Goal: Transaction & Acquisition: Purchase product/service

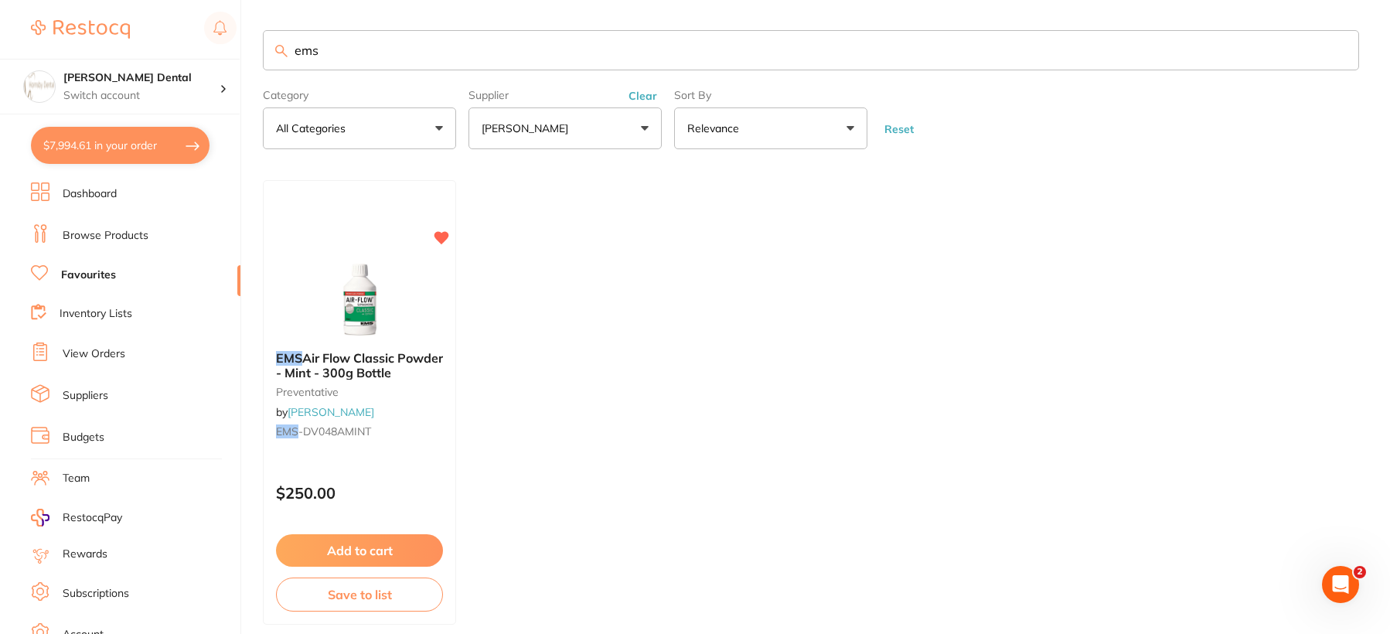
scroll to position [1, 0]
click at [136, 145] on button "$7,994.61 in your order" at bounding box center [120, 145] width 179 height 37
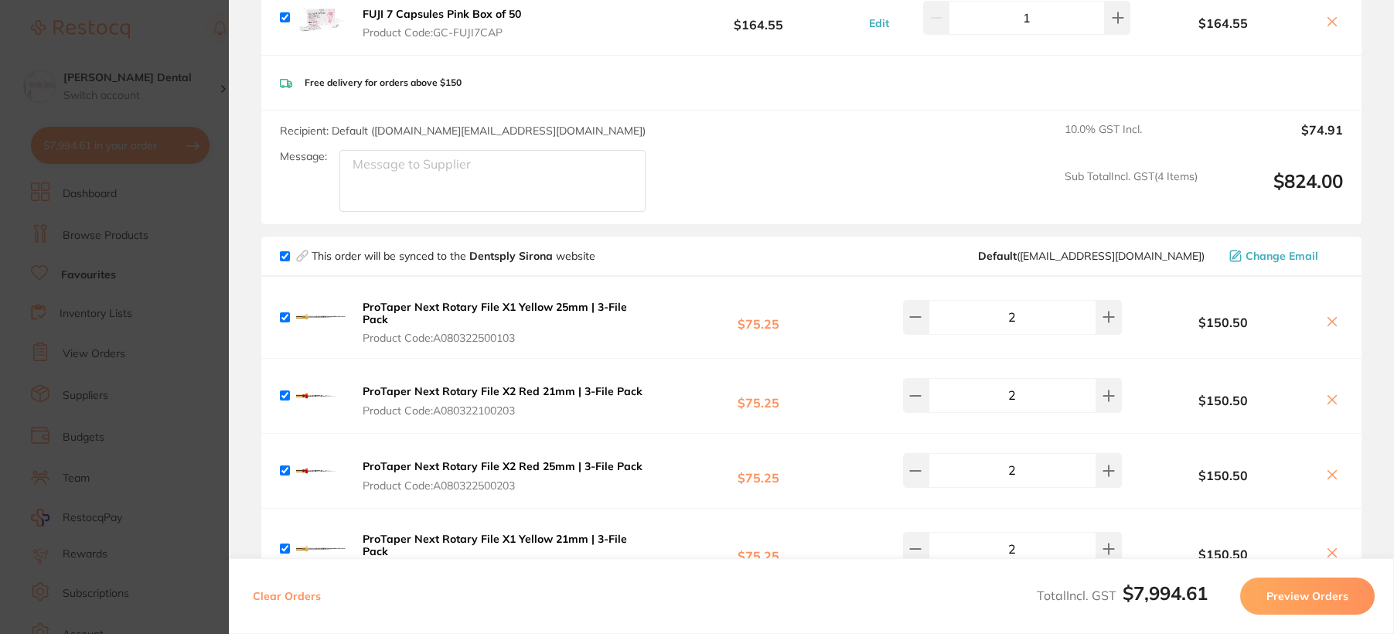
scroll to position [0, 0]
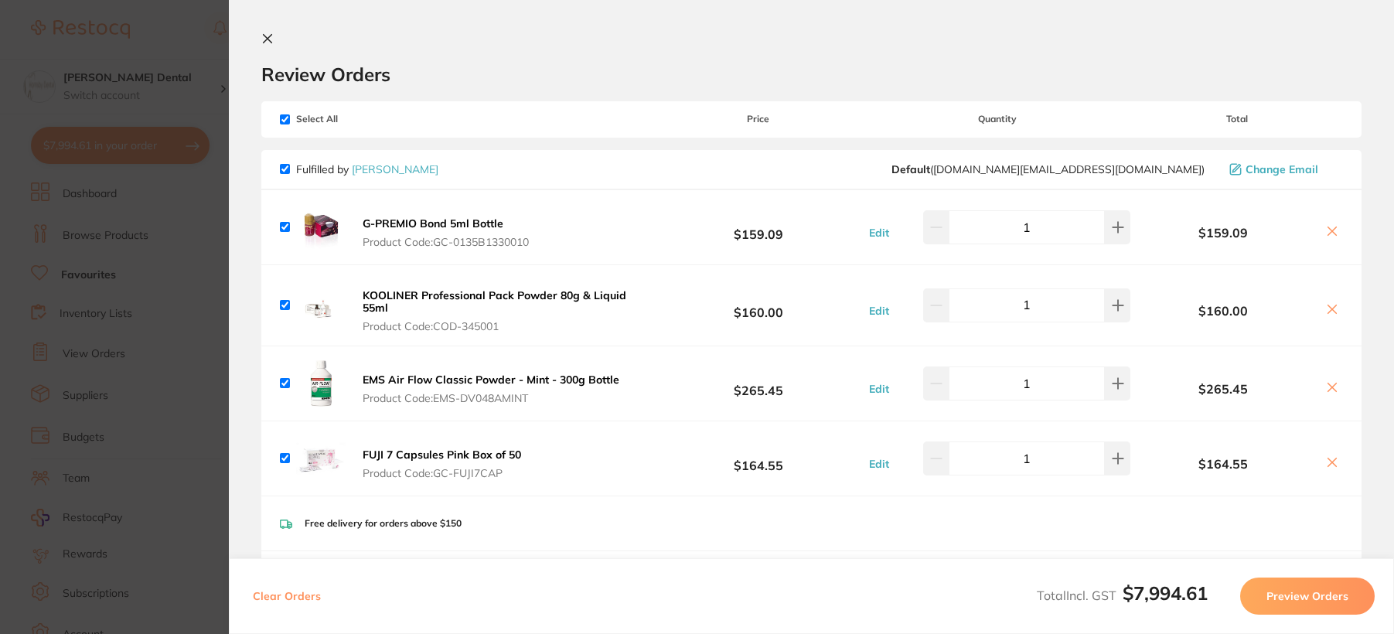
click at [271, 36] on icon at bounding box center [268, 39] width 9 height 9
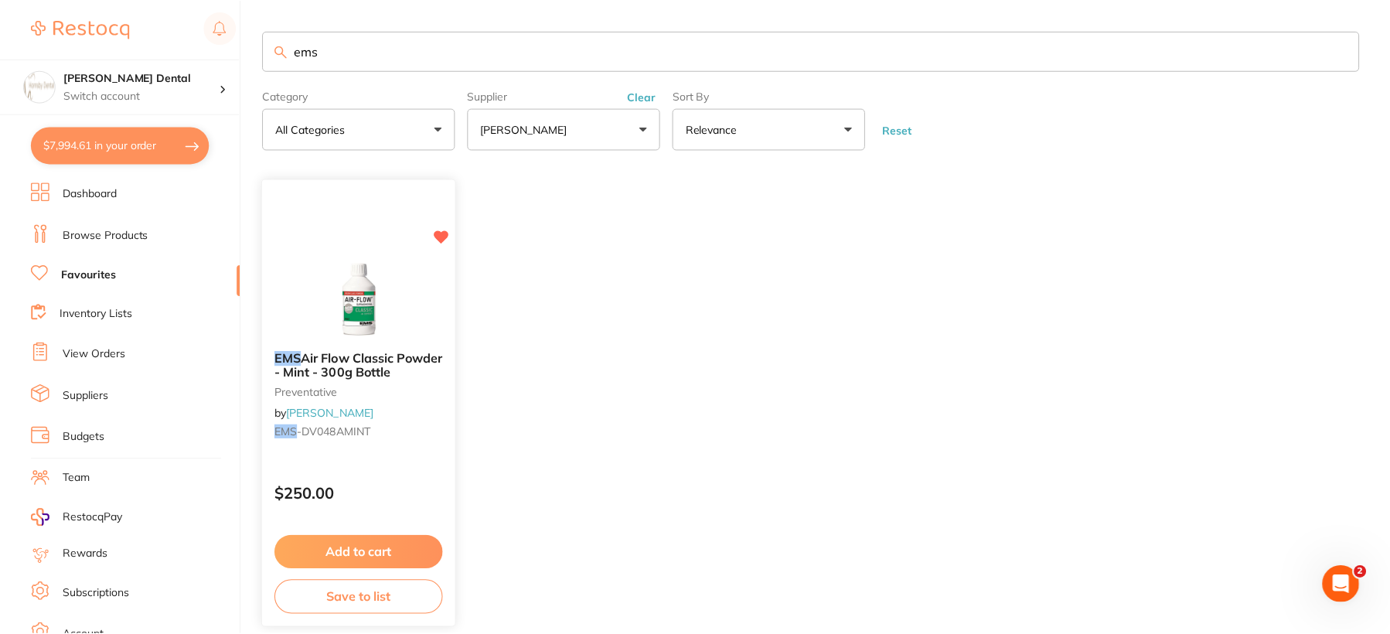
scroll to position [1, 0]
click at [99, 278] on link "Favourites" at bounding box center [88, 274] width 55 height 15
click at [1336, 50] on input "ems" at bounding box center [811, 51] width 1096 height 40
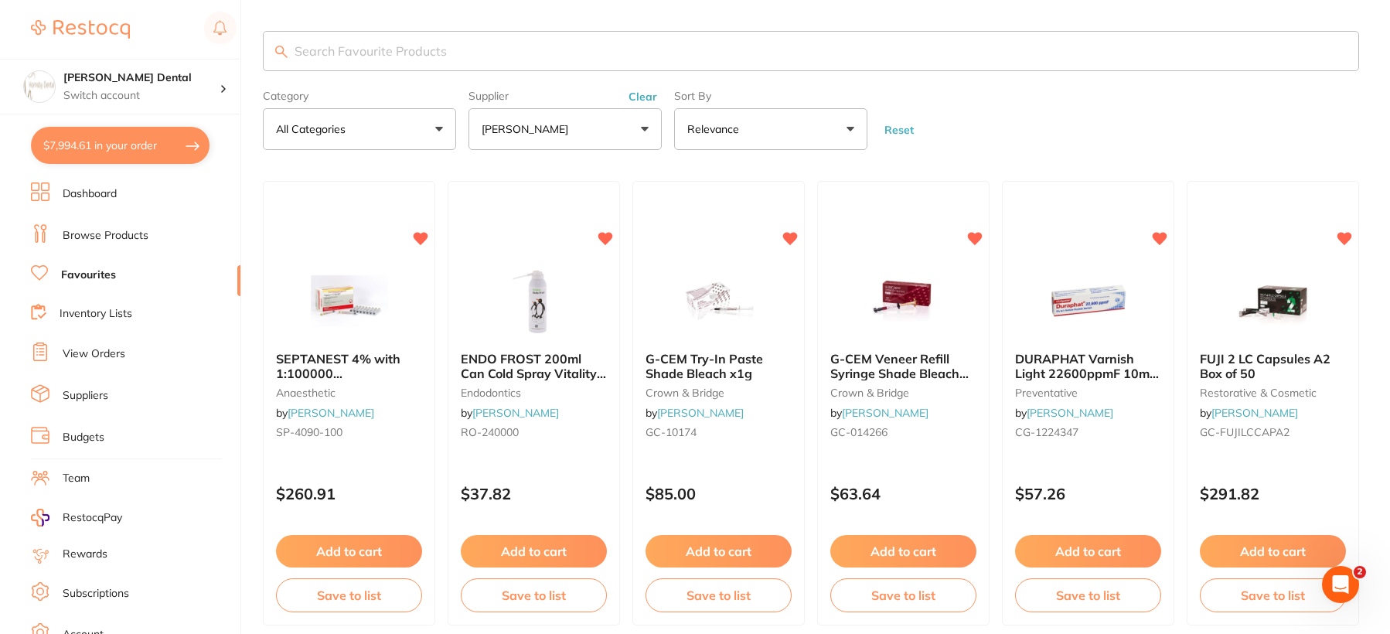
click at [392, 62] on input "search" at bounding box center [811, 51] width 1096 height 40
click at [499, 43] on input "search" at bounding box center [811, 51] width 1096 height 40
type input "sharps"
click at [606, 134] on button "[PERSON_NAME]" at bounding box center [564, 129] width 193 height 42
click at [640, 128] on button "[PERSON_NAME]" at bounding box center [564, 129] width 193 height 42
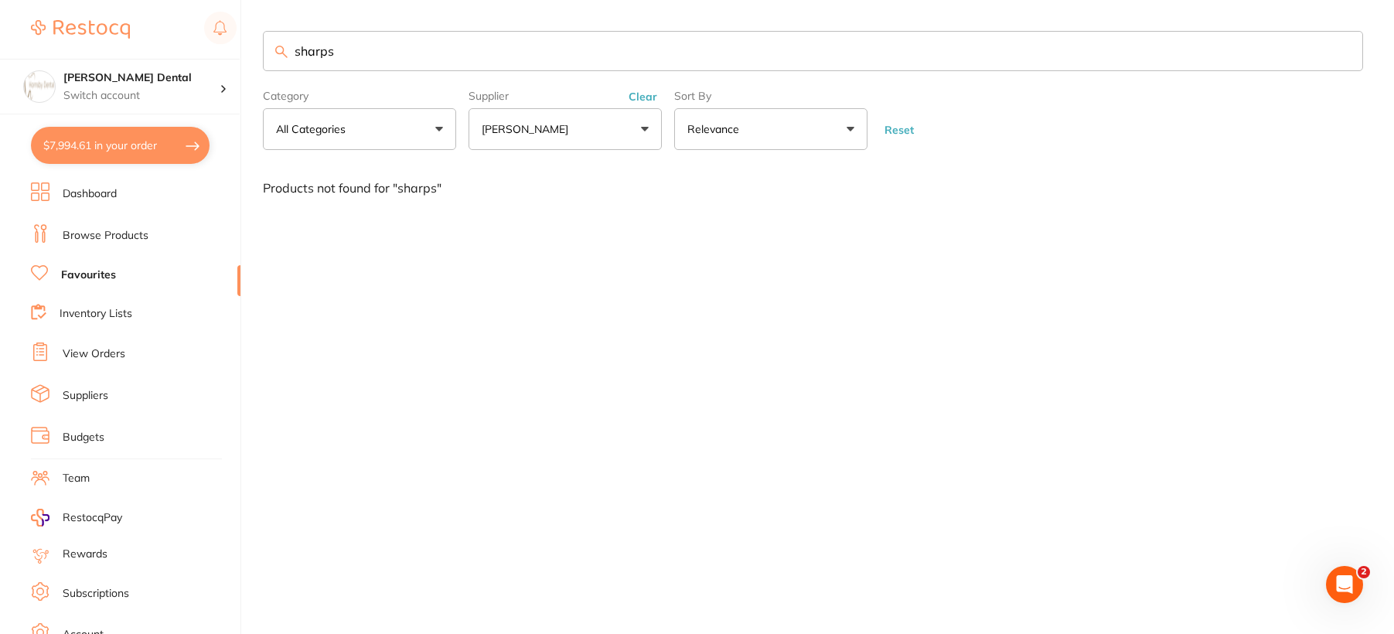
click at [640, 128] on button "[PERSON_NAME]" at bounding box center [564, 129] width 193 height 42
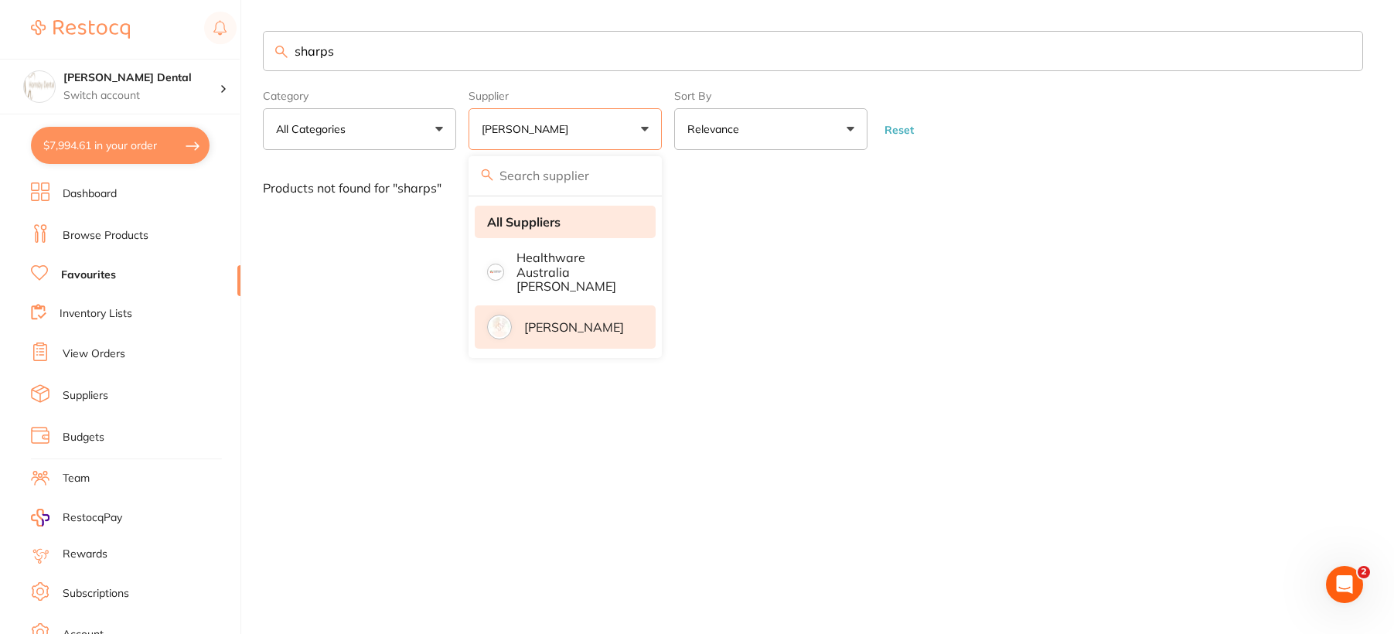
click at [545, 220] on strong "All Suppliers" at bounding box center [523, 222] width 73 height 14
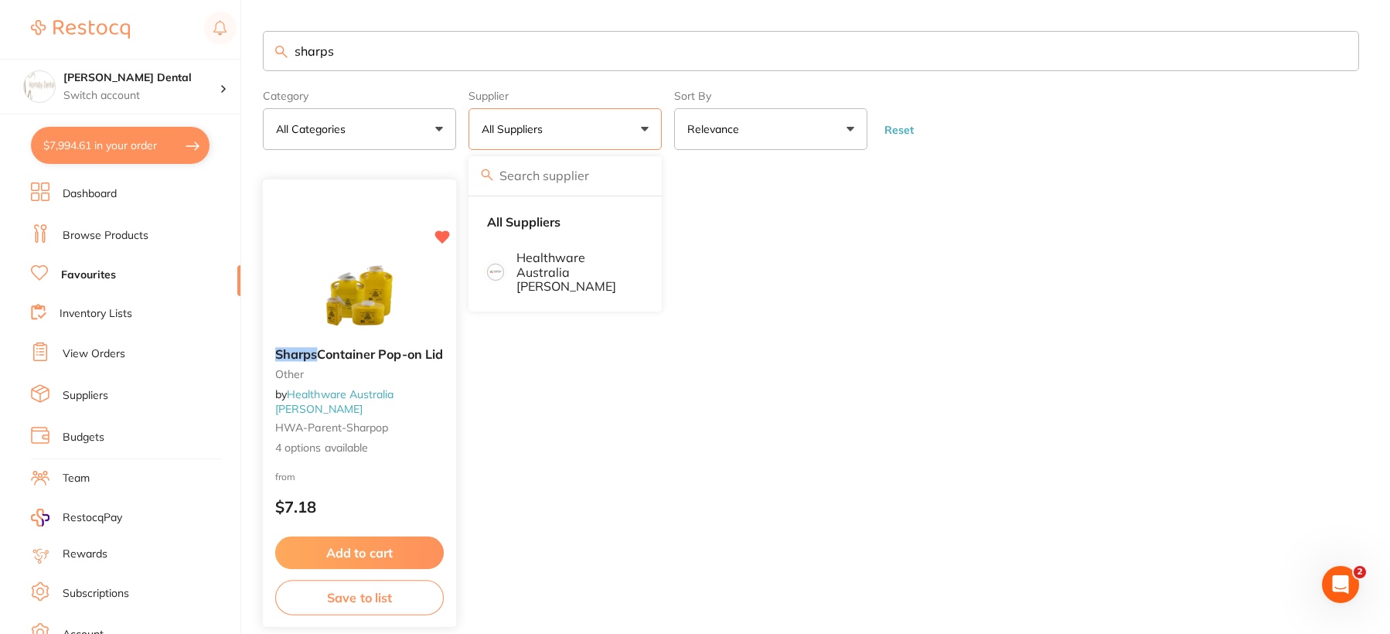
click at [366, 296] on img at bounding box center [358, 296] width 101 height 78
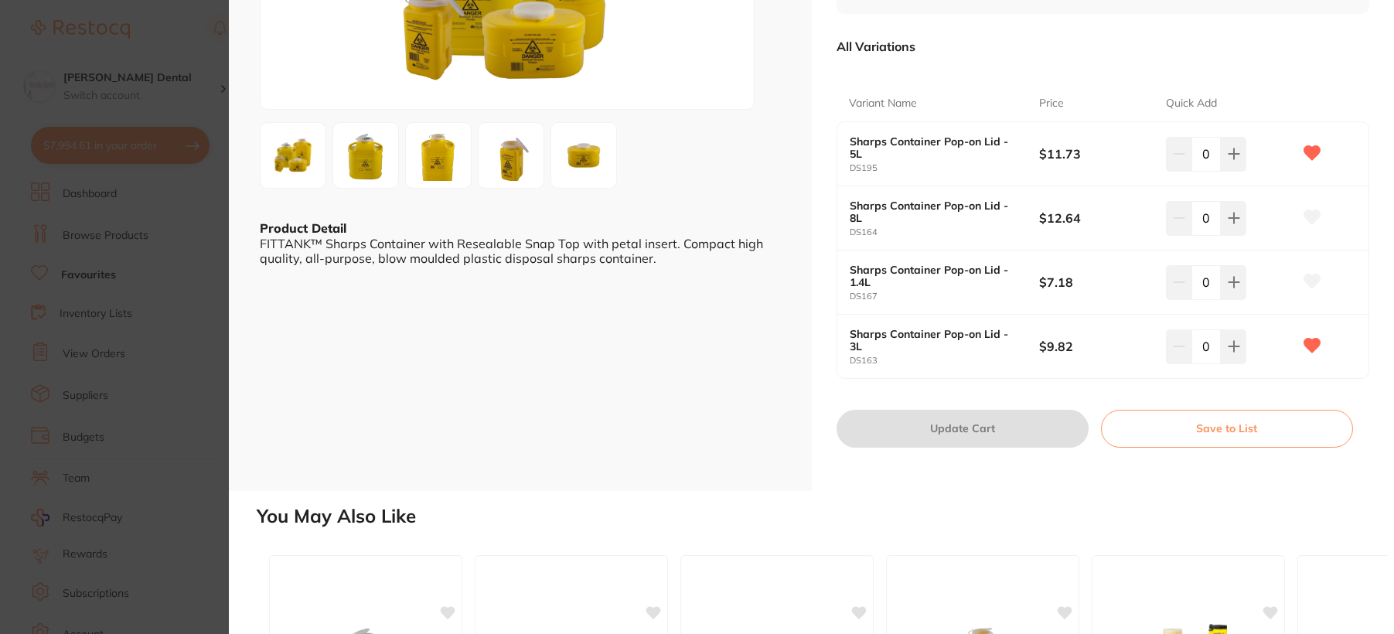
scroll to position [155, 0]
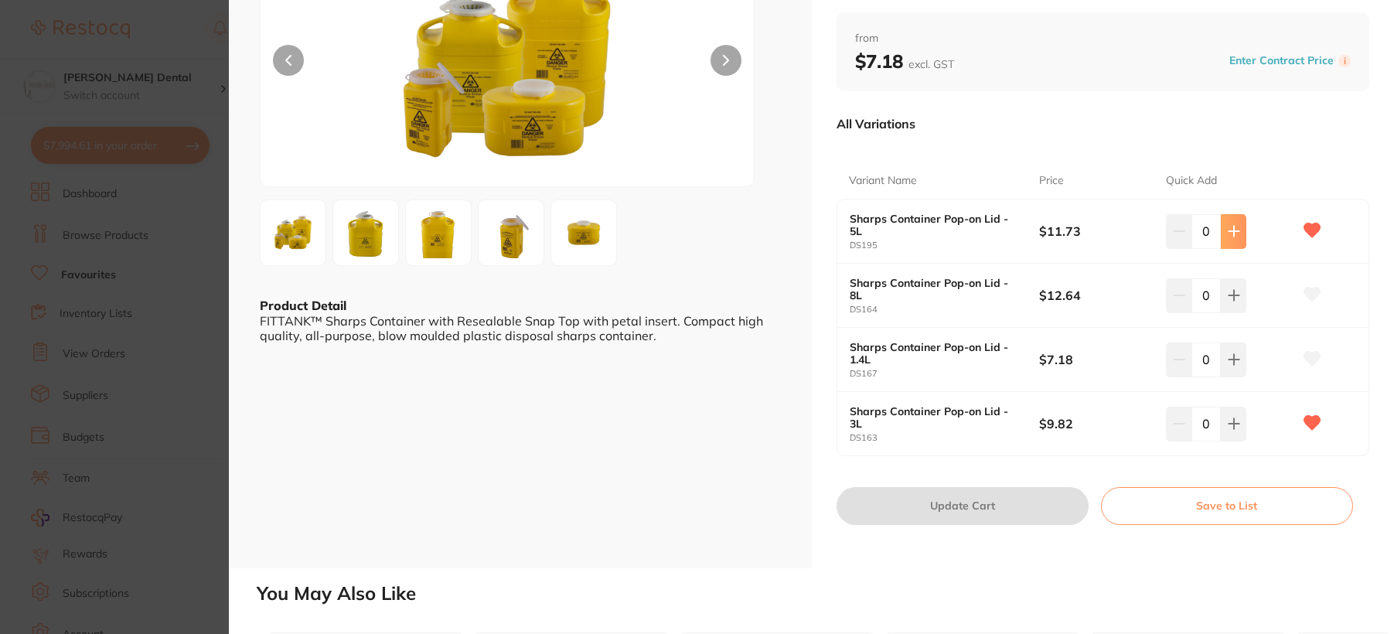
click at [1235, 235] on icon at bounding box center [1234, 231] width 12 height 12
type input "1"
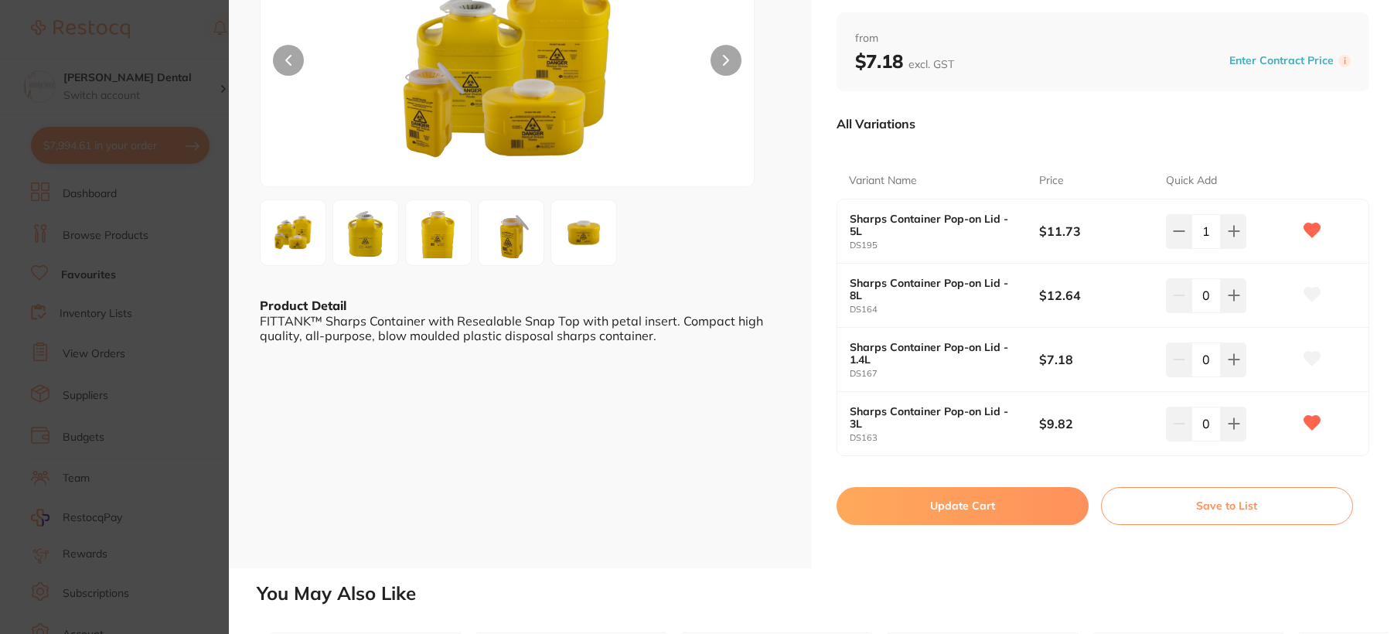
scroll to position [0, 0]
click at [964, 511] on button "Update Cart" at bounding box center [962, 505] width 252 height 37
checkbox input "false"
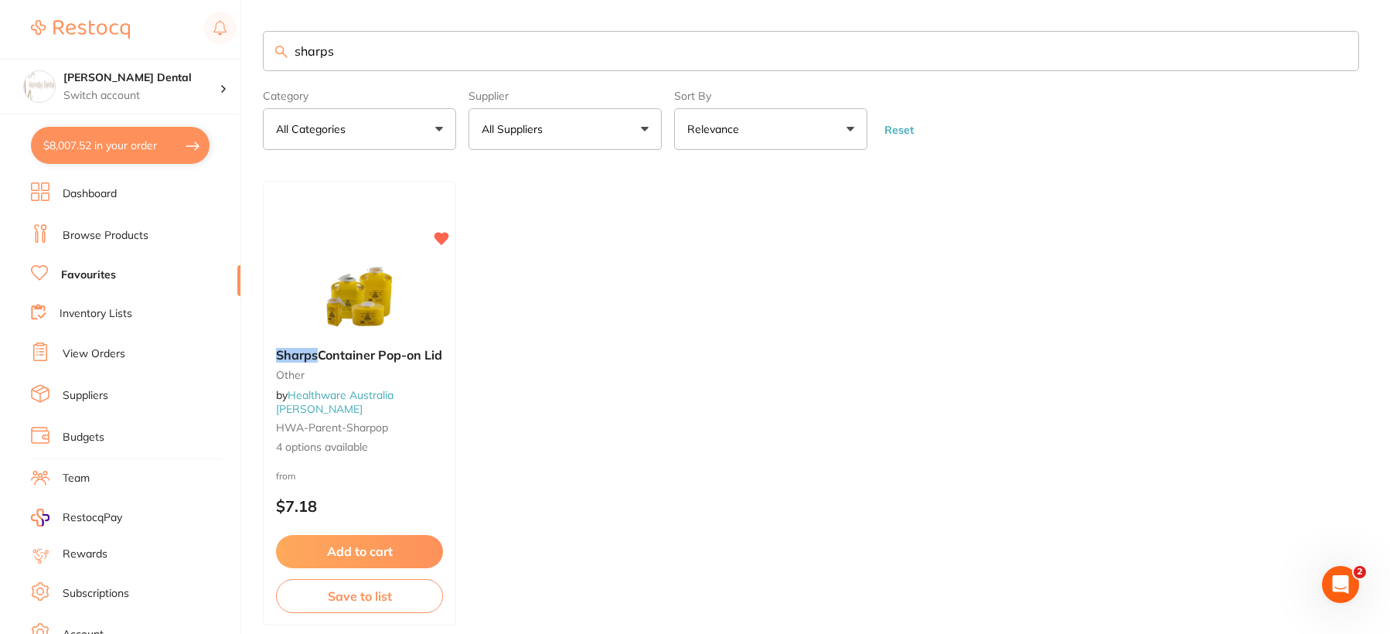
click at [97, 145] on button "$8,007.52 in your order" at bounding box center [120, 145] width 179 height 37
checkbox input "true"
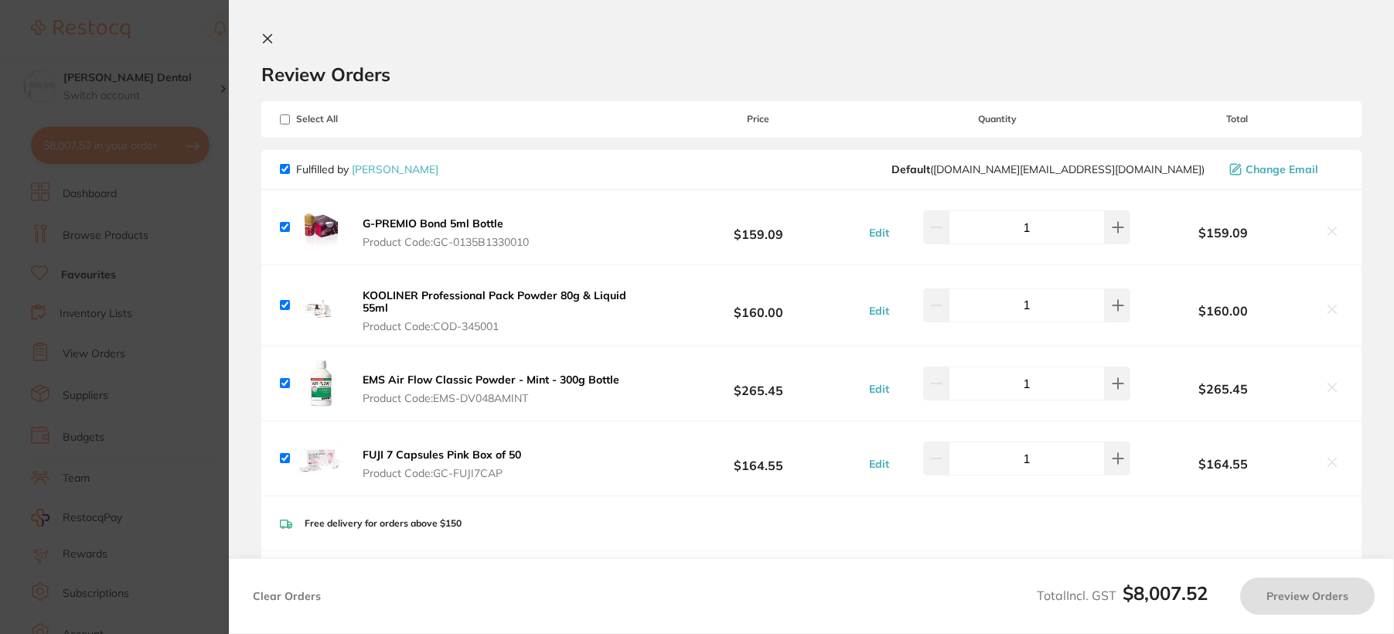
checkbox input "true"
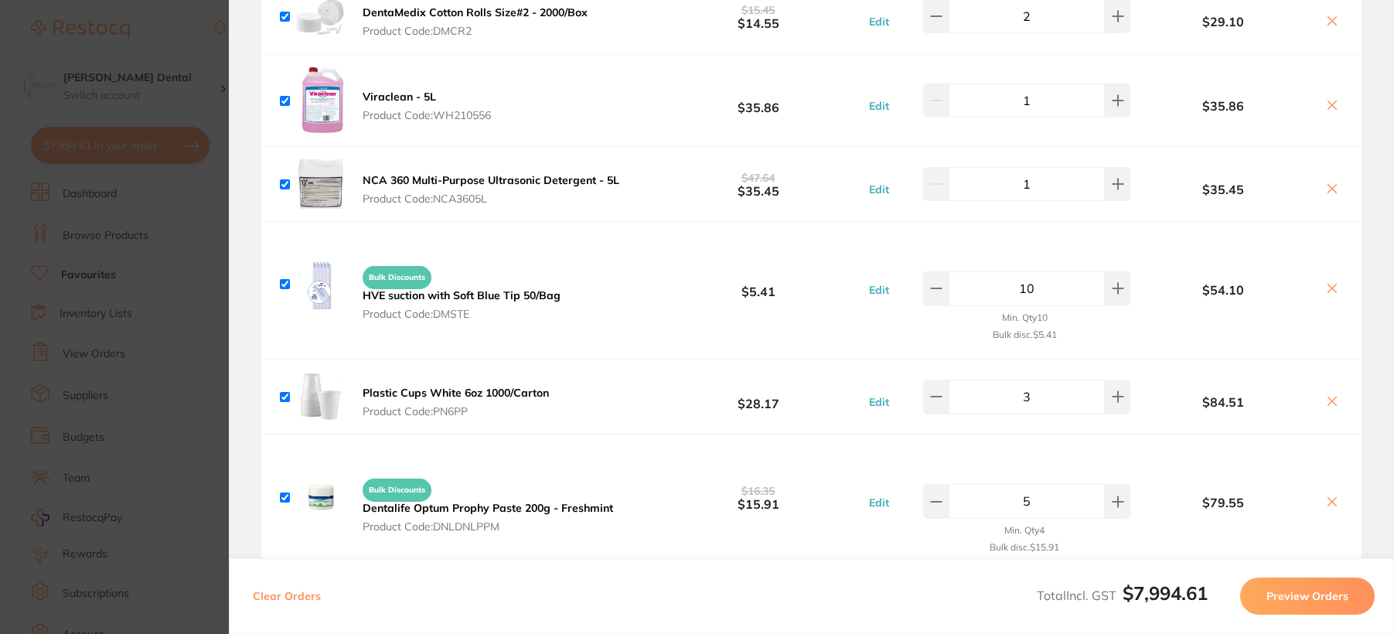
scroll to position [3633, 0]
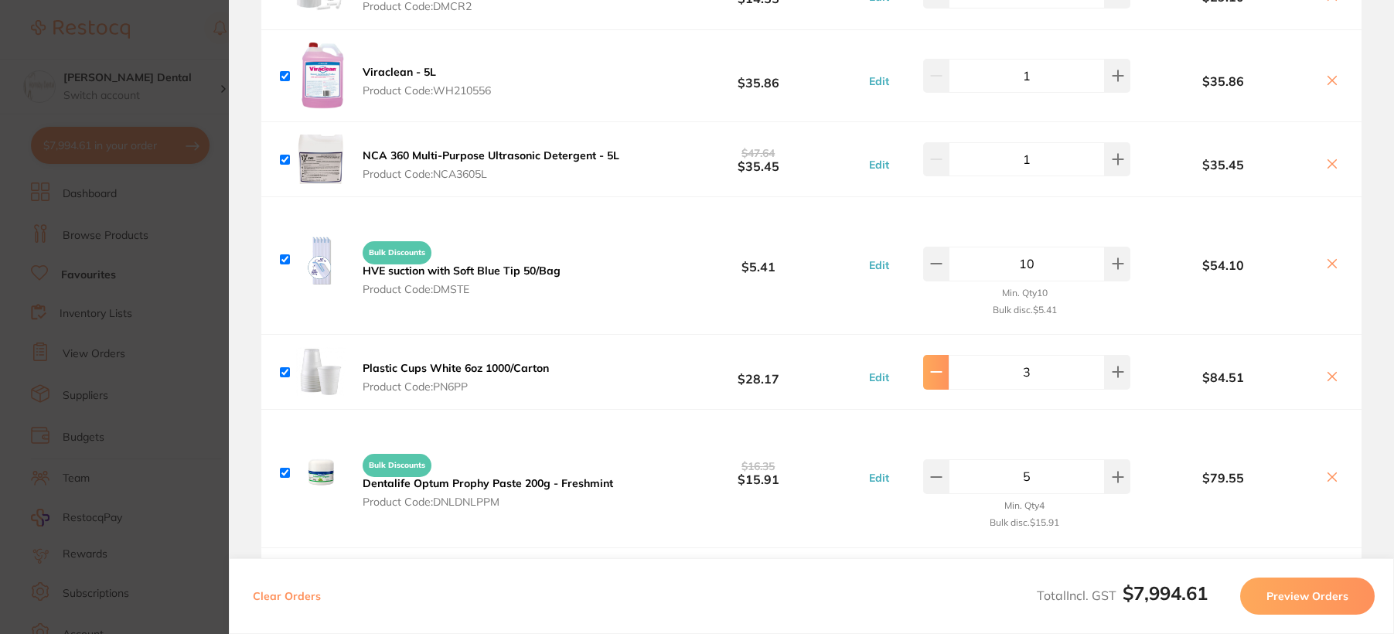
click at [930, 366] on icon at bounding box center [936, 372] width 12 height 12
type input "2"
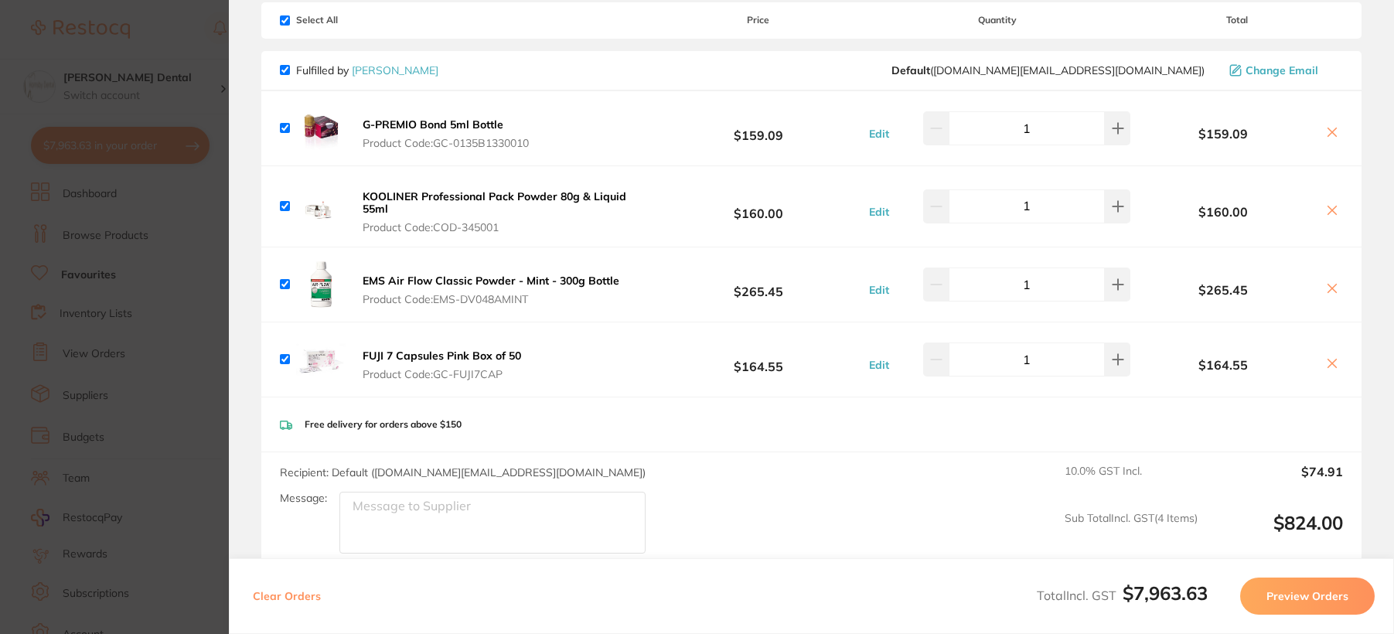
scroll to position [0, 0]
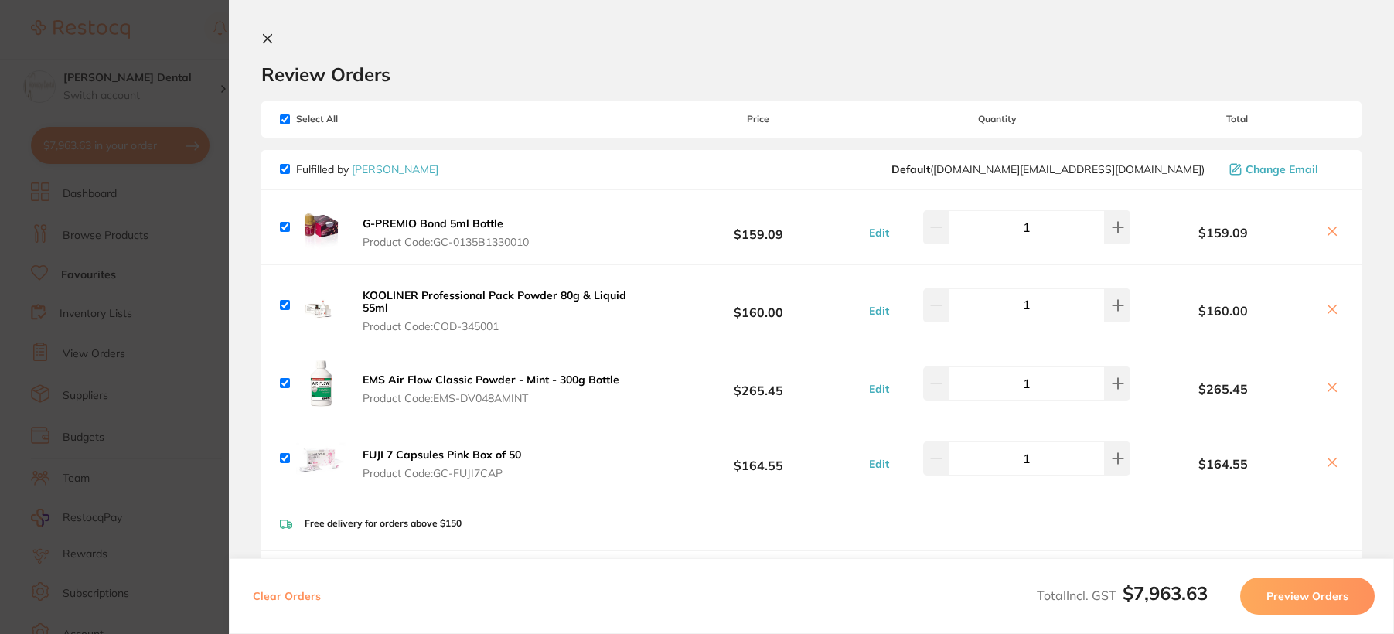
click at [266, 36] on icon at bounding box center [268, 39] width 9 height 9
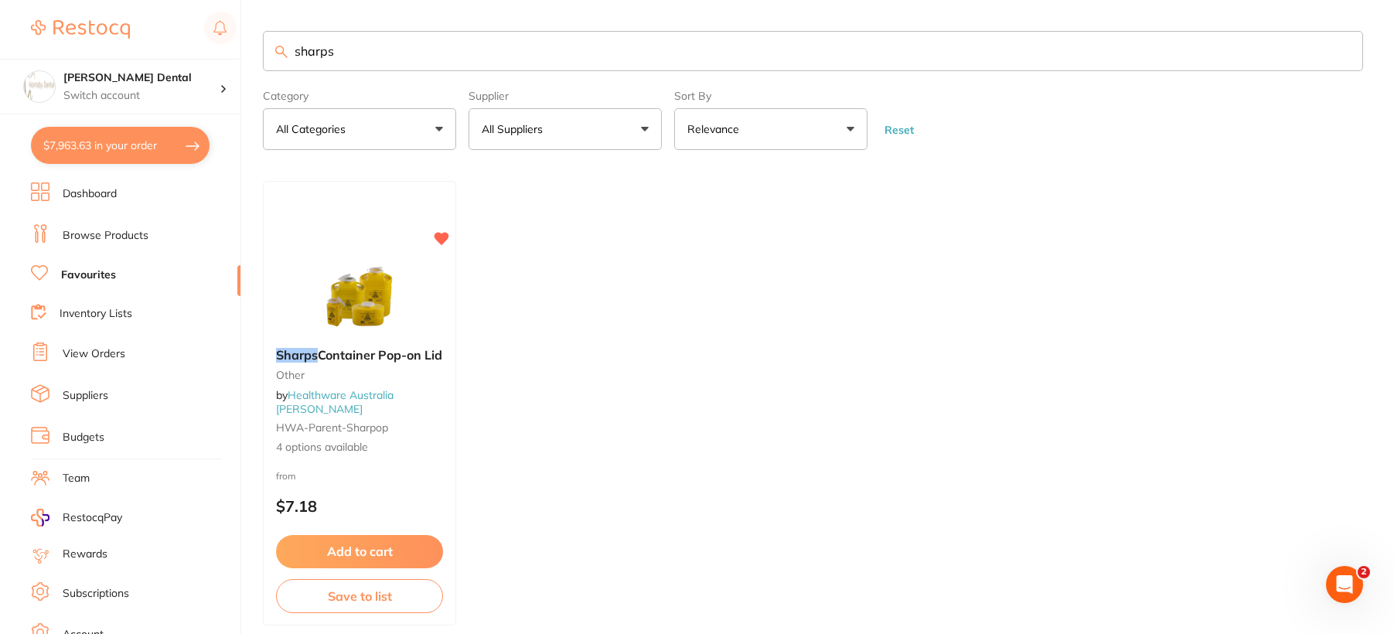
checkbox input "false"
